Goal: Task Accomplishment & Management: Use online tool/utility

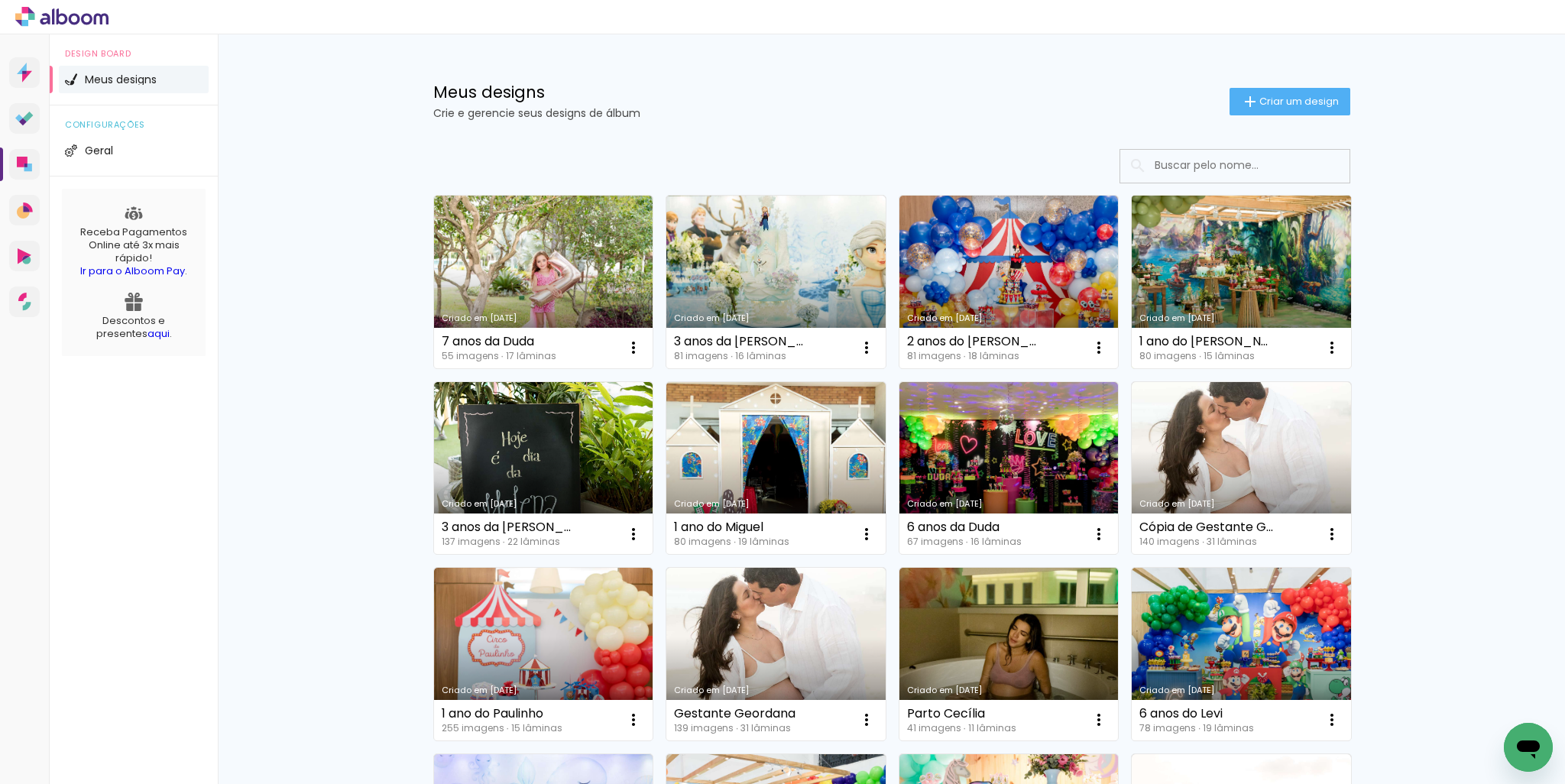
click at [1172, 269] on link "Criado em [DATE]" at bounding box center [1241, 282] width 219 height 173
